Goal: Task Accomplishment & Management: Manage account settings

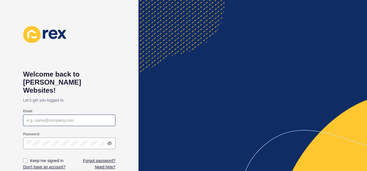
click at [74, 116] on div at bounding box center [69, 121] width 92 height 12
type input "[EMAIL_ADDRESS][DOMAIN_NAME]"
click at [27, 159] on label at bounding box center [25, 161] width 5 height 5
click at [27, 159] on input "Keep me signed in" at bounding box center [26, 161] width 4 height 4
checkbox input "true"
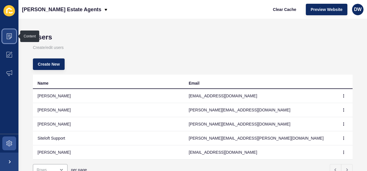
click at [15, 33] on span at bounding box center [9, 36] width 18 height 18
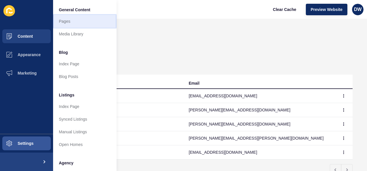
click at [64, 22] on link "Pages" at bounding box center [84, 21] width 63 height 13
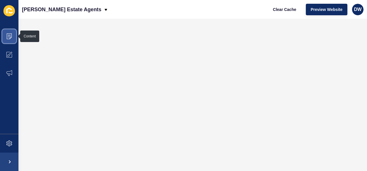
click at [3, 31] on span at bounding box center [9, 36] width 18 height 18
click at [11, 30] on span at bounding box center [9, 36] width 18 height 18
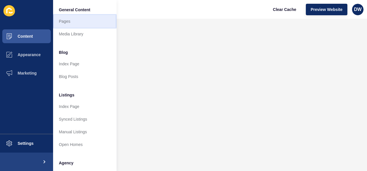
click at [70, 19] on link "Pages" at bounding box center [84, 21] width 63 height 13
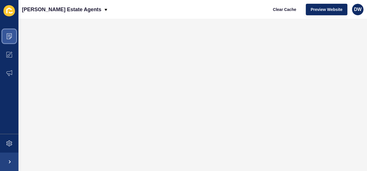
click at [7, 41] on span at bounding box center [9, 36] width 18 height 18
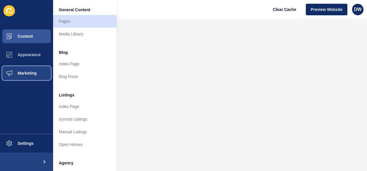
click at [28, 75] on span "Marketing" at bounding box center [18, 73] width 38 height 5
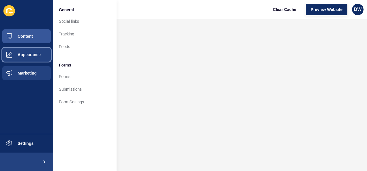
click at [24, 62] on button "Appearance" at bounding box center [26, 55] width 53 height 18
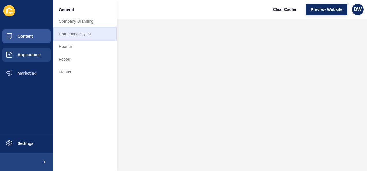
click at [70, 31] on link "Homepage Styles" at bounding box center [84, 34] width 63 height 13
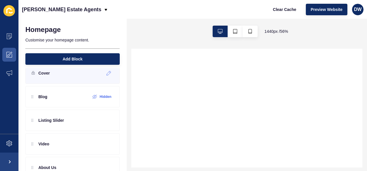
scroll to position [1, 0]
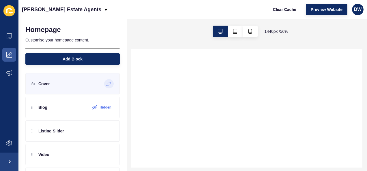
click at [106, 84] on icon at bounding box center [108, 84] width 5 height 5
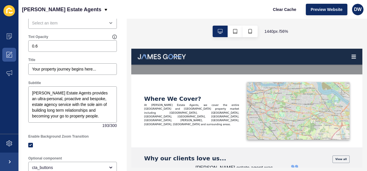
scroll to position [0, 0]
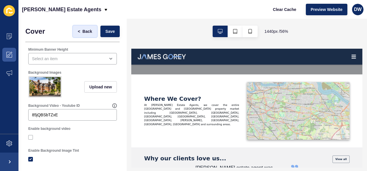
click at [82, 34] on button "< Back" at bounding box center [85, 32] width 24 height 12
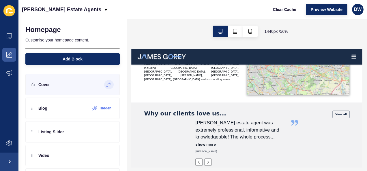
click at [106, 87] on icon at bounding box center [108, 85] width 5 height 5
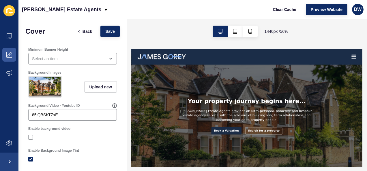
drag, startPoint x: 126, startPoint y: 57, endPoint x: 2, endPoint y: 2, distance: 135.2
click at [12, 30] on span at bounding box center [9, 36] width 18 height 18
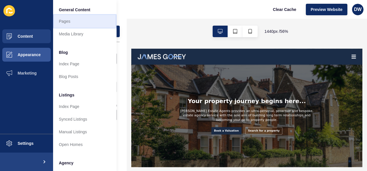
click at [77, 18] on link "Pages" at bounding box center [84, 21] width 63 height 13
